Goal: Navigation & Orientation: Find specific page/section

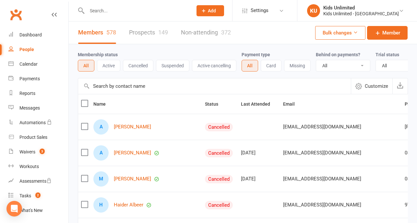
select select "100"
click at [36, 35] on div "Dashboard" at bounding box center [30, 34] width 22 height 5
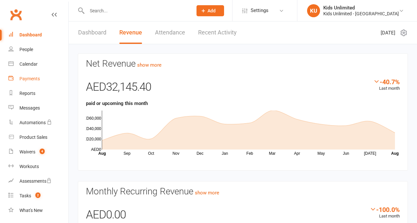
click at [26, 77] on div "Payments" at bounding box center [29, 78] width 20 height 5
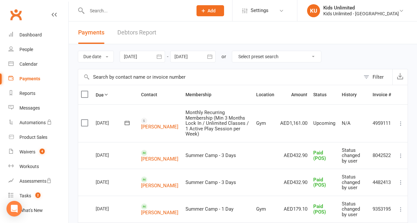
click at [146, 56] on div at bounding box center [142, 57] width 45 height 12
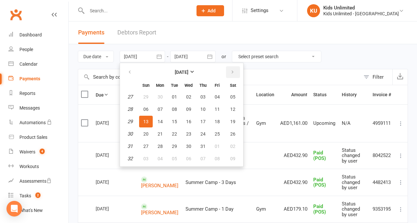
click at [233, 70] on icon "button" at bounding box center [232, 71] width 5 height 5
click at [215, 95] on span "01" at bounding box center [217, 96] width 5 height 5
type input "01 Aug 2025"
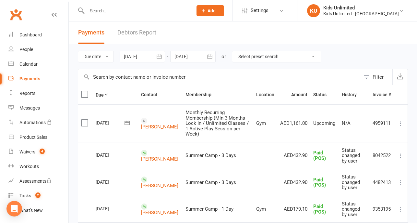
click at [211, 56] on icon "button" at bounding box center [209, 56] width 5 height 4
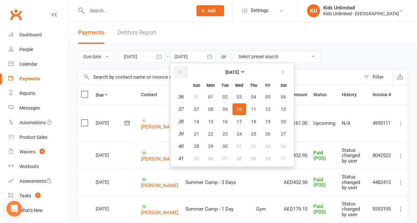
click at [178, 66] on button "button" at bounding box center [181, 72] width 14 height 12
click at [241, 119] on span "13" at bounding box center [239, 121] width 5 height 5
type input "13 Aug 2025"
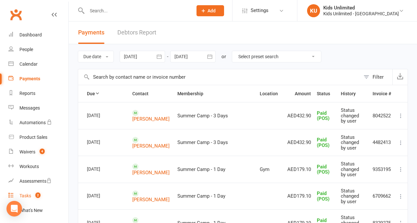
click at [31, 194] on div "Tasks" at bounding box center [25, 195] width 12 height 5
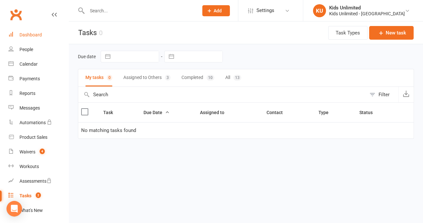
click at [30, 37] on div "Dashboard" at bounding box center [30, 34] width 22 height 5
